Goal: Information Seeking & Learning: Learn about a topic

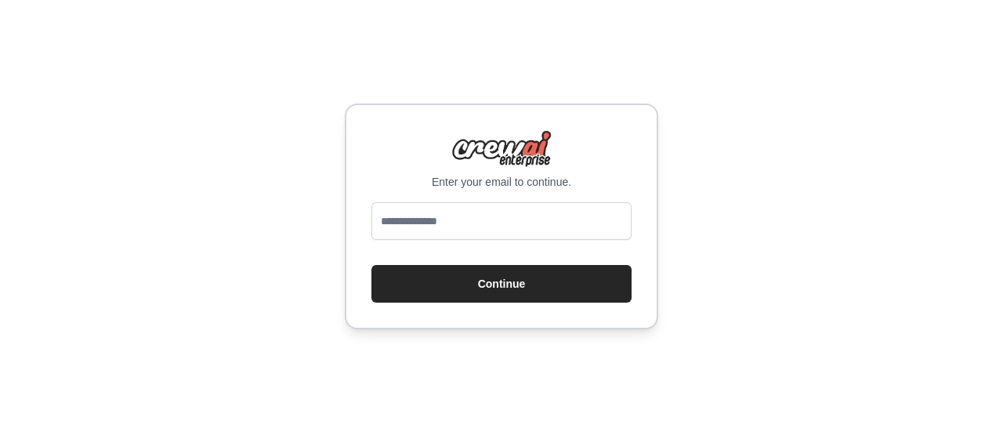
type input "**********"
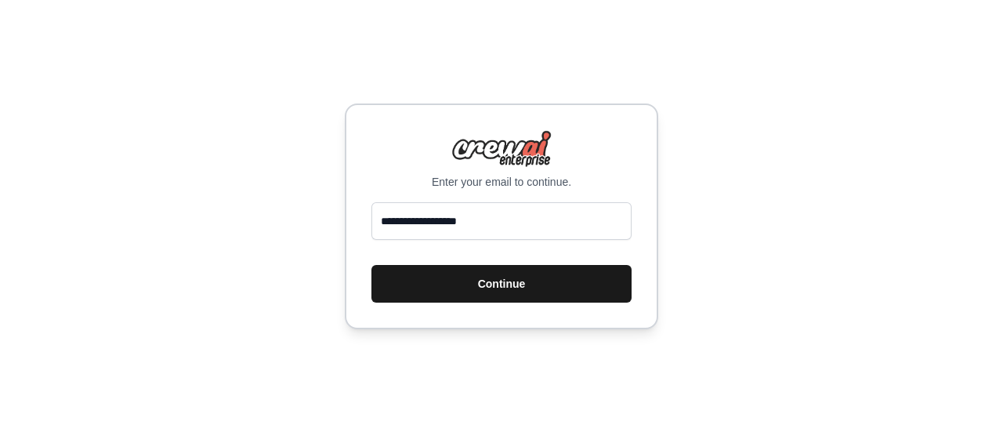
click at [465, 287] on button "Continue" at bounding box center [501, 284] width 260 height 38
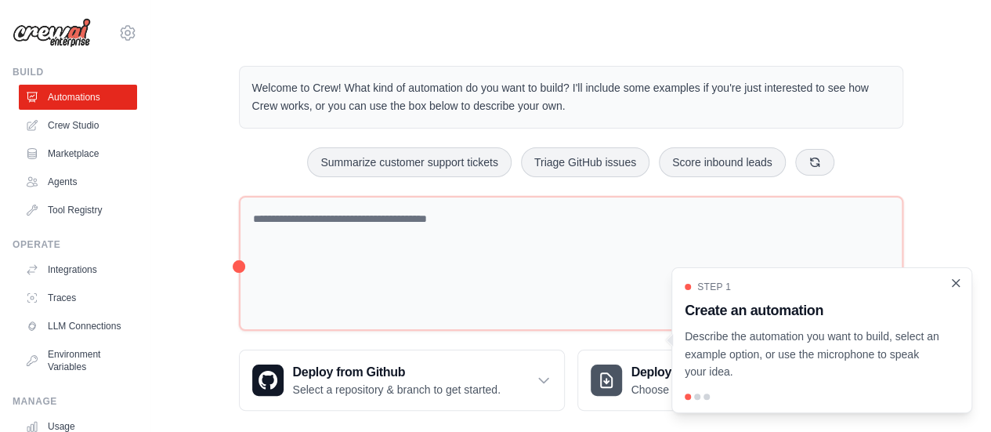
click at [953, 284] on icon "Close walkthrough" at bounding box center [956, 283] width 14 height 14
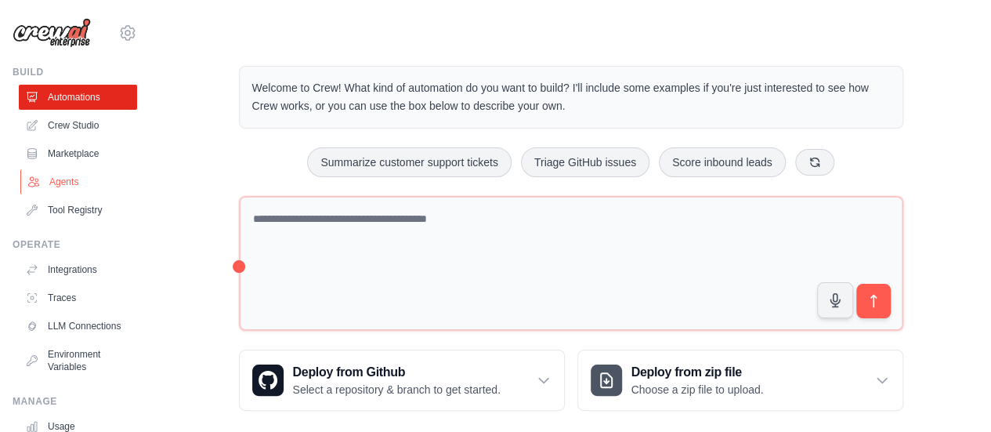
click at [70, 173] on link "Agents" at bounding box center [79, 181] width 118 height 25
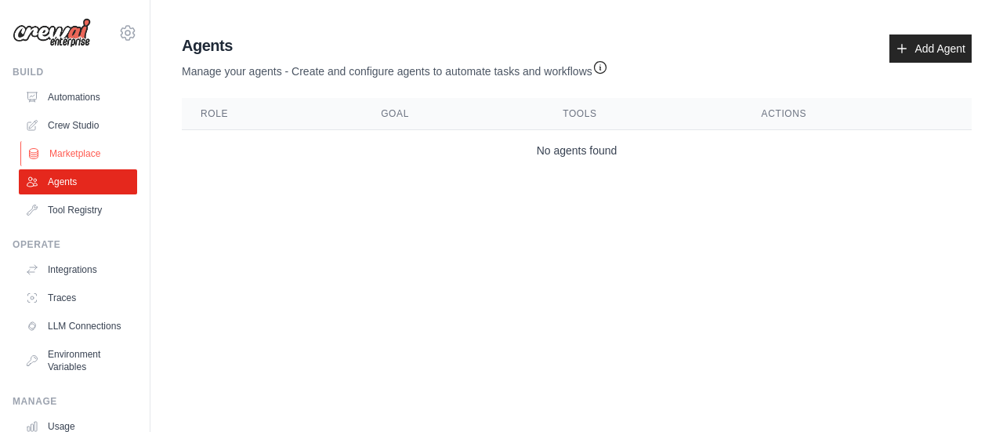
click at [66, 151] on link "Marketplace" at bounding box center [79, 153] width 118 height 25
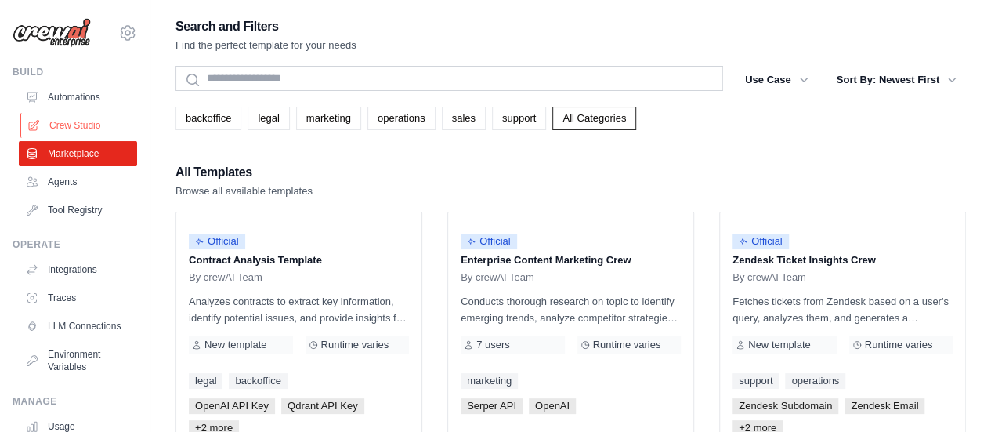
click at [64, 131] on link "Crew Studio" at bounding box center [79, 125] width 118 height 25
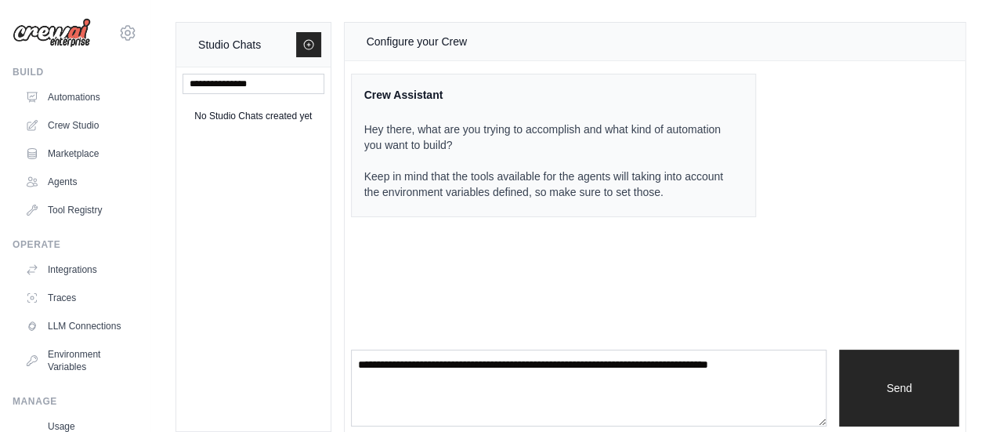
scroll to position [130, 0]
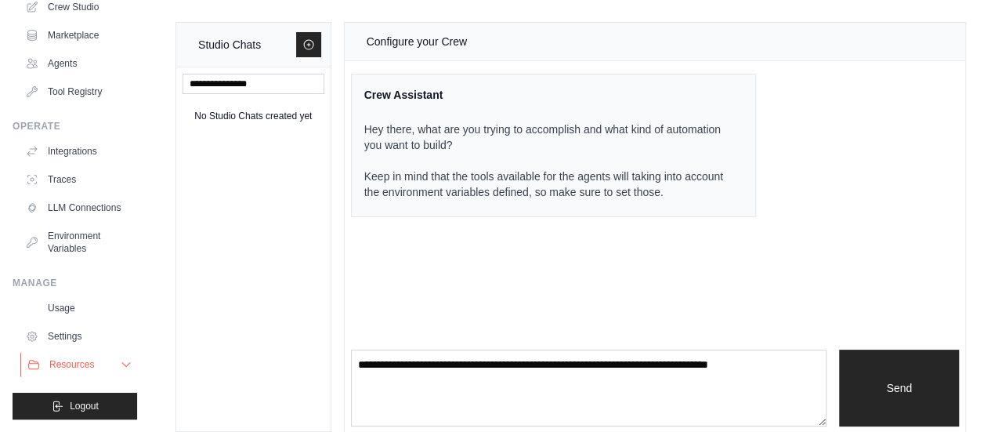
click at [67, 367] on span "Resources" at bounding box center [71, 364] width 45 height 13
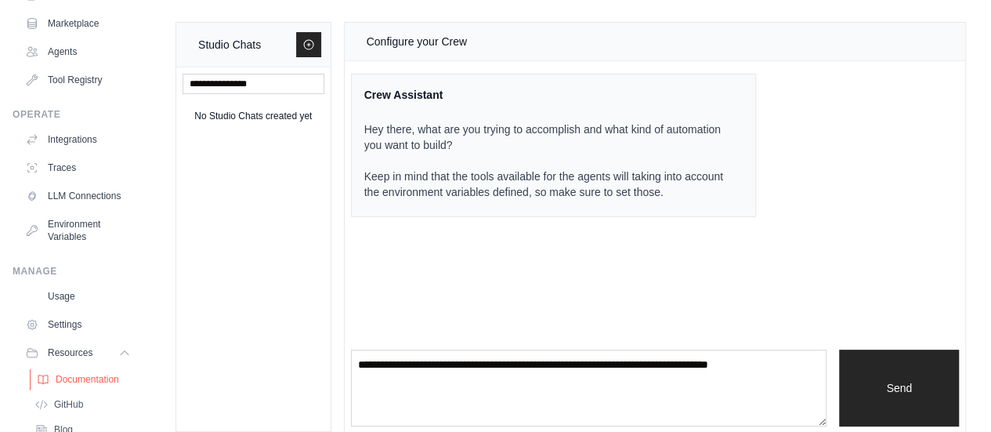
click at [63, 385] on span "Documentation" at bounding box center [87, 379] width 63 height 13
